Goal: Obtain resource: Download file/media

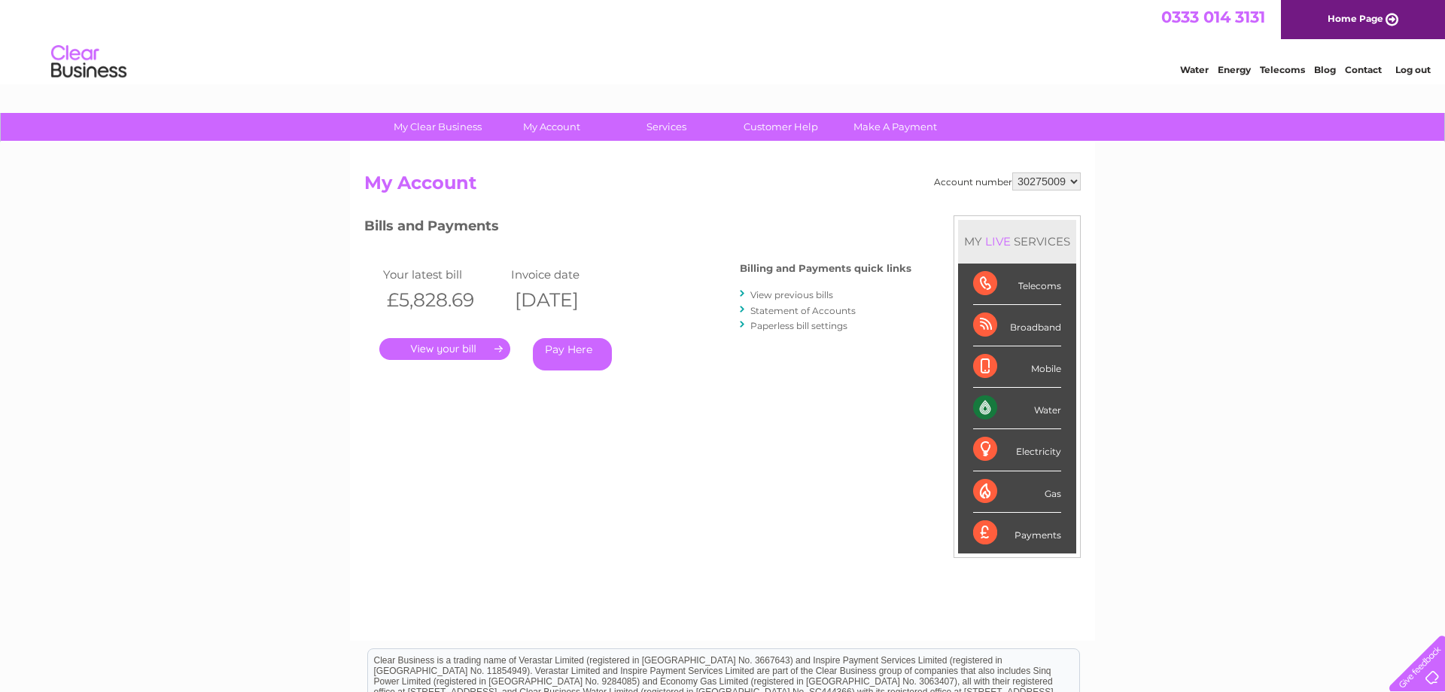
click at [804, 297] on link "View previous bills" at bounding box center [791, 294] width 83 height 11
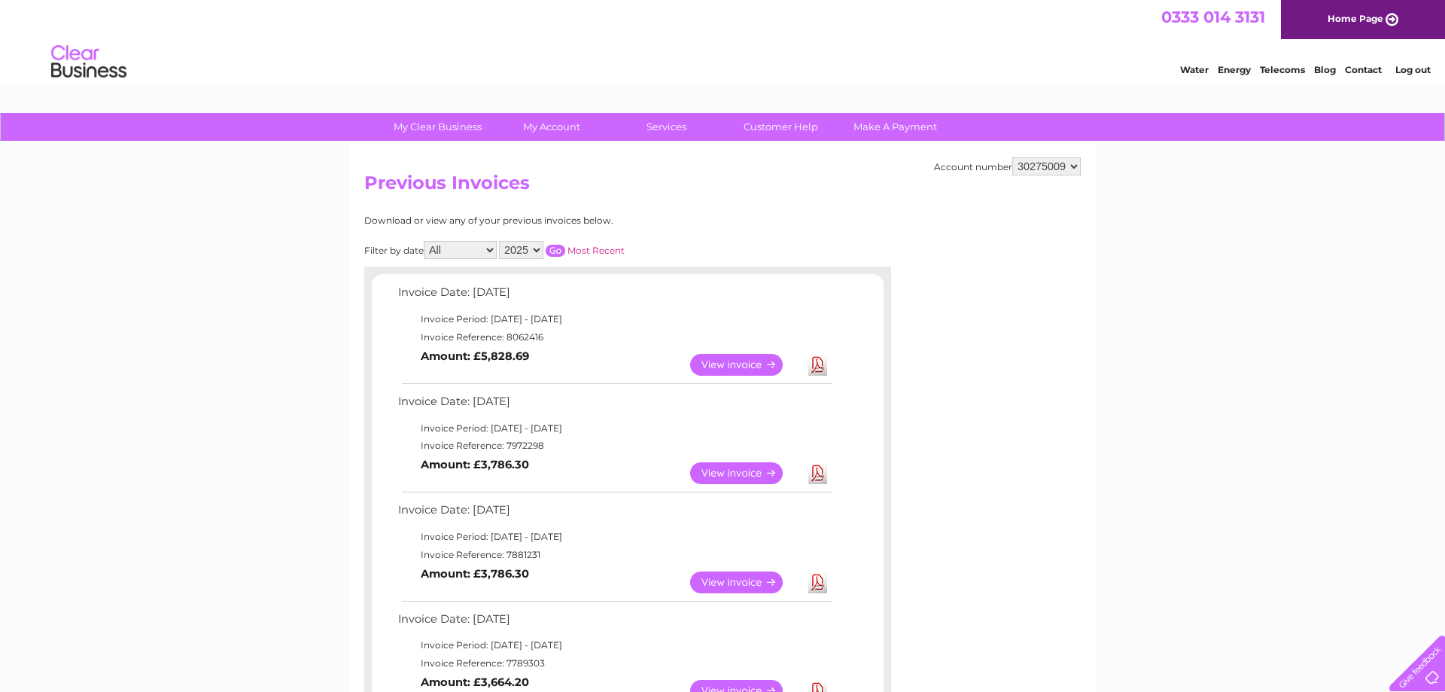
click at [742, 363] on link "View" at bounding box center [745, 365] width 111 height 22
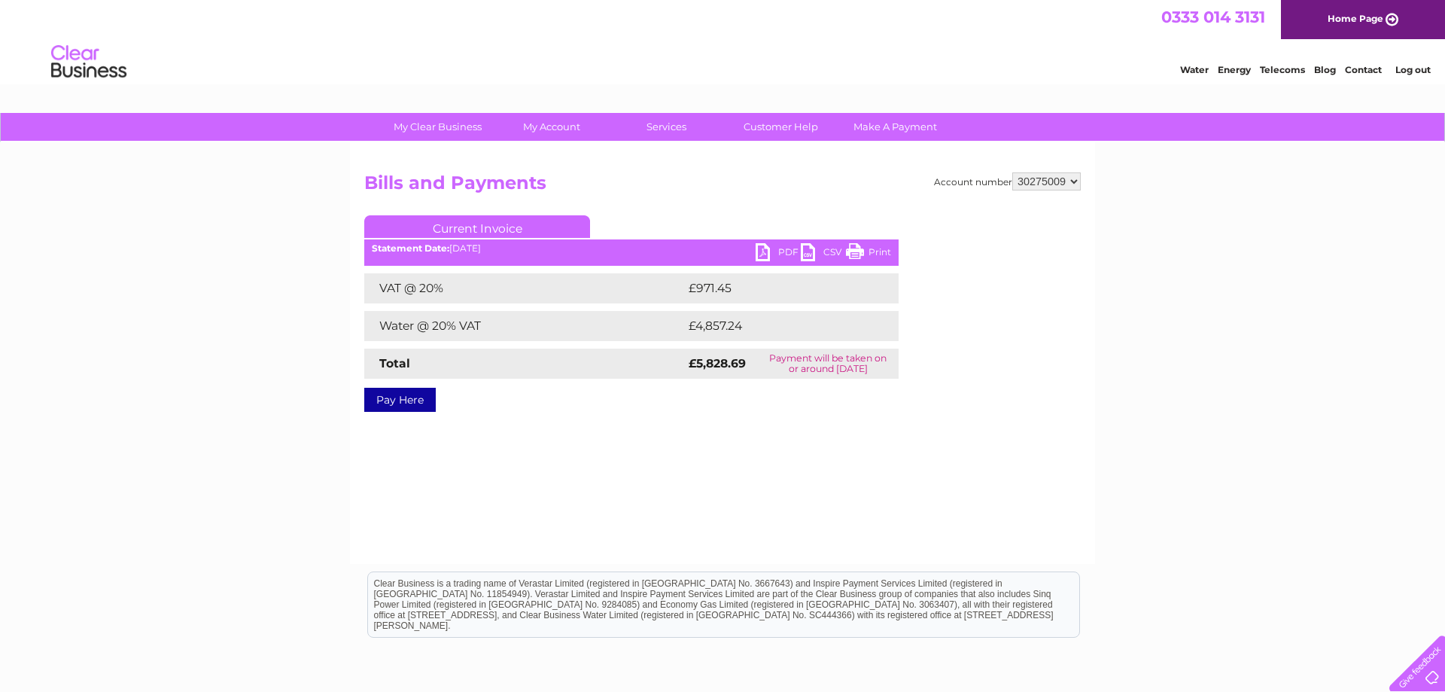
click at [757, 251] on link "PDF" at bounding box center [777, 254] width 45 height 22
